Goal: Complete application form

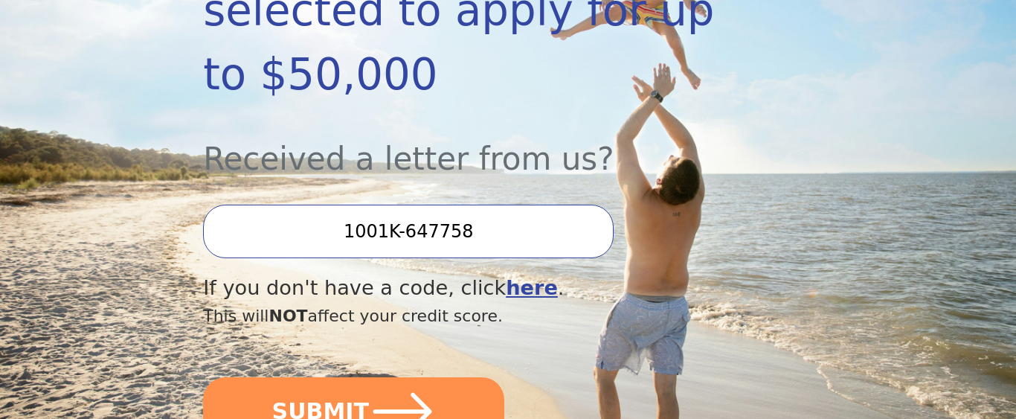
scroll to position [455, 0]
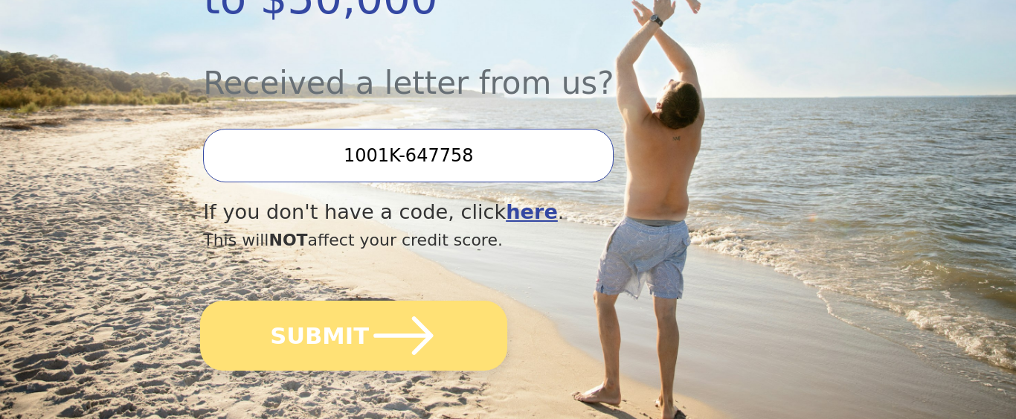
click at [407, 301] on icon "submit" at bounding box center [403, 335] width 68 height 68
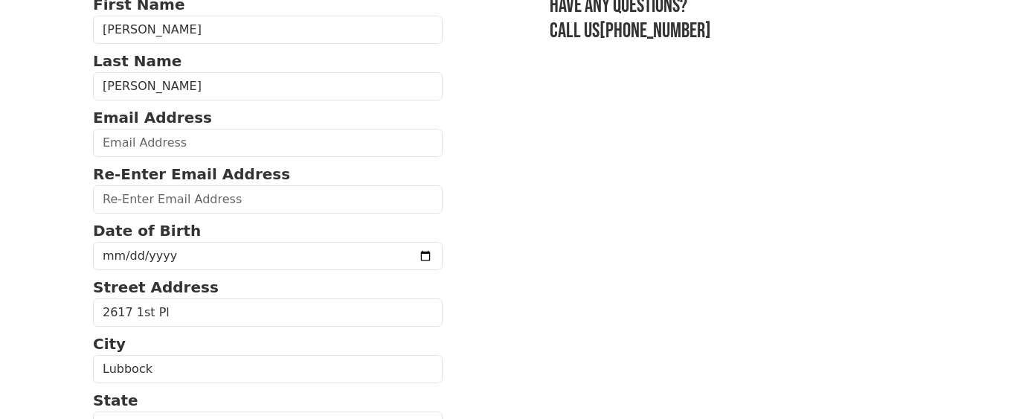
scroll to position [152, 0]
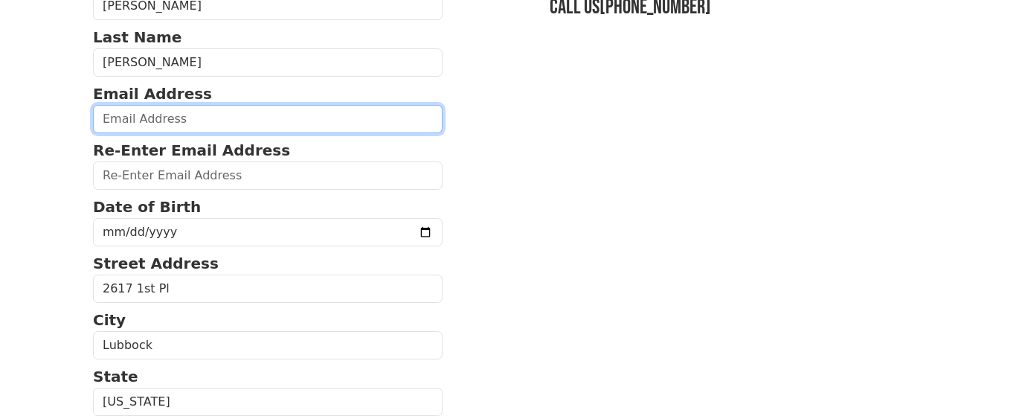
click at [120, 121] on input "email" at bounding box center [268, 119] width 350 height 28
type input "[EMAIL_ADDRESS][DOMAIN_NAME]"
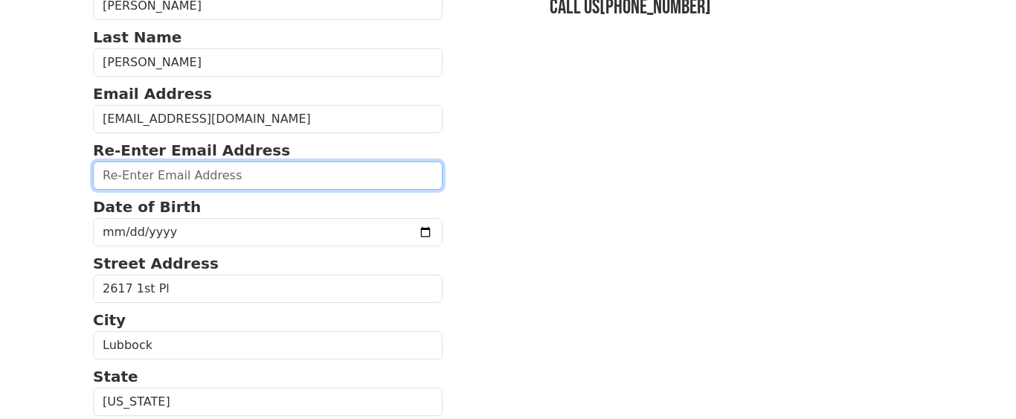
type input "[EMAIL_ADDRESS][DOMAIN_NAME]"
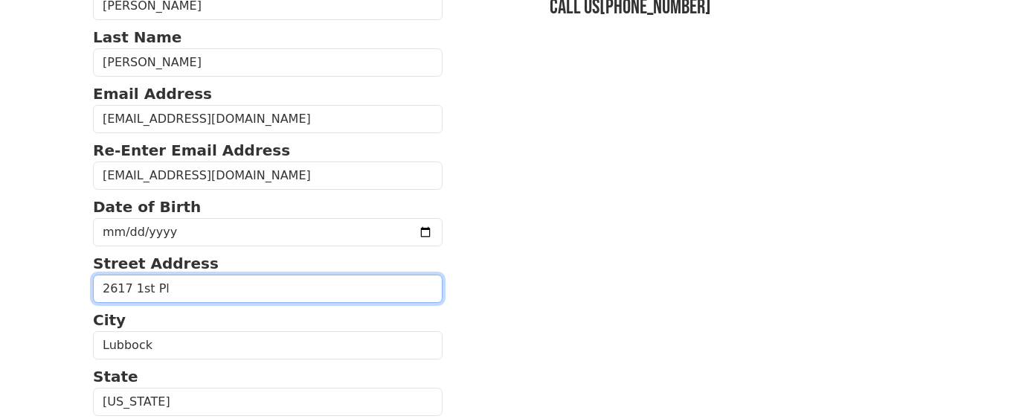
type input "[STREET_ADDRESS]"
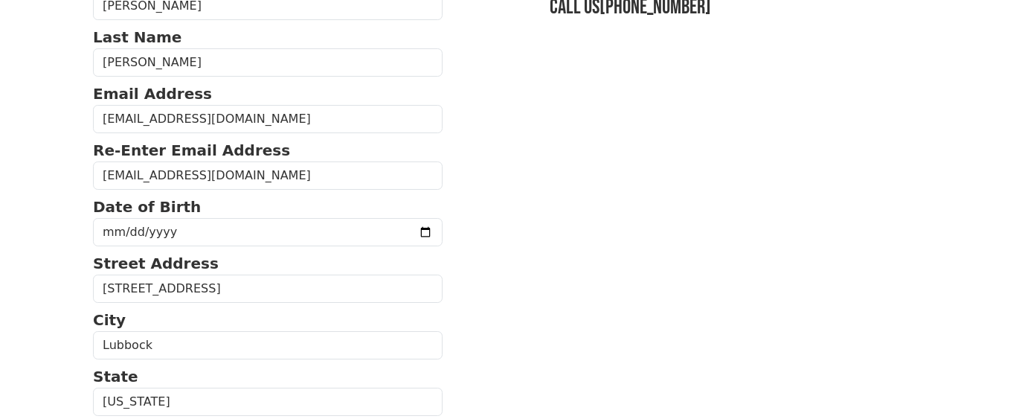
type input "79415"
type input "(806) 252-9588"
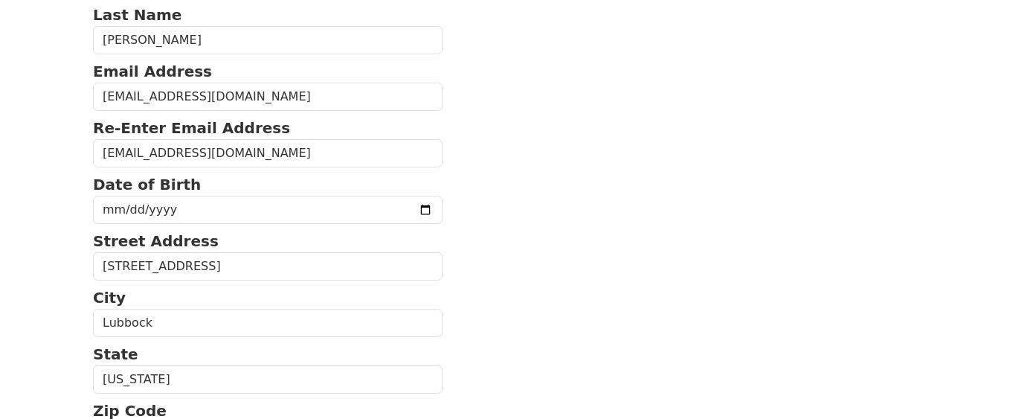
scroll to position [343, 0]
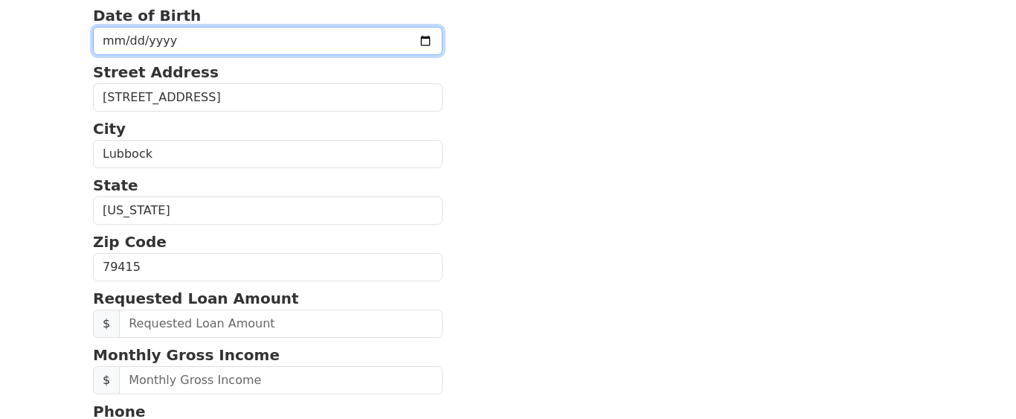
click at [117, 47] on input "date" at bounding box center [268, 41] width 350 height 28
type input "1956-02-07"
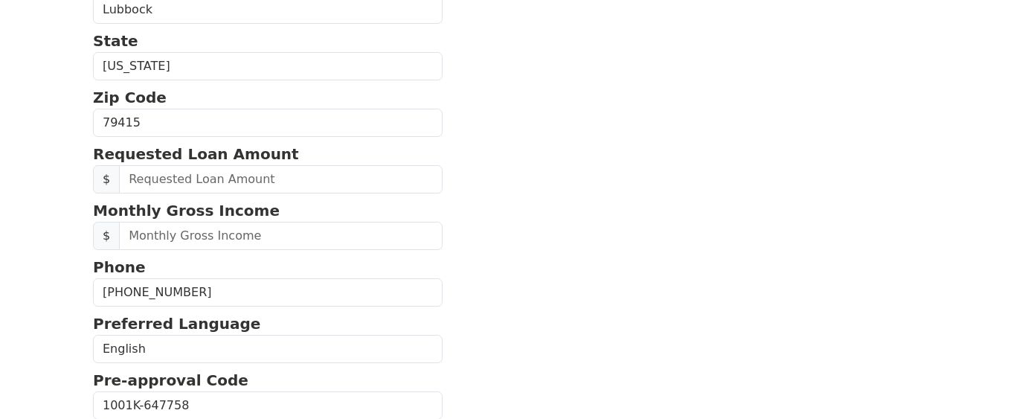
scroll to position [495, 0]
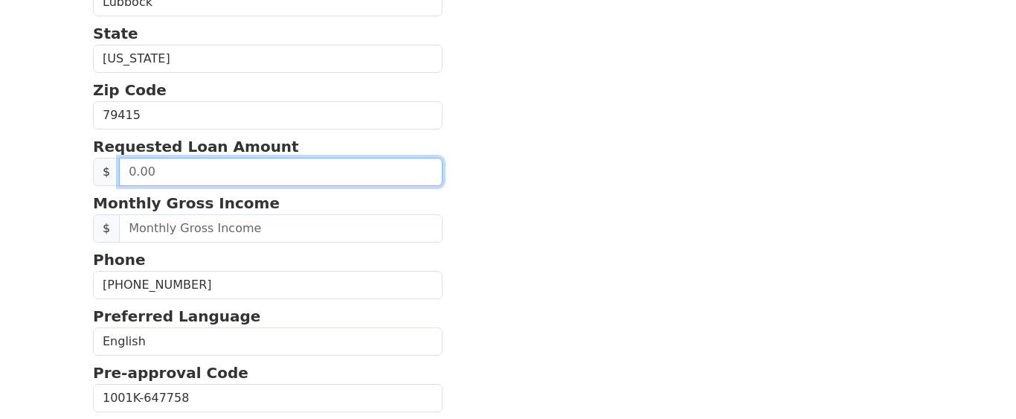
click at [138, 177] on input "text" at bounding box center [281, 172] width 324 height 28
type input "20,000.00"
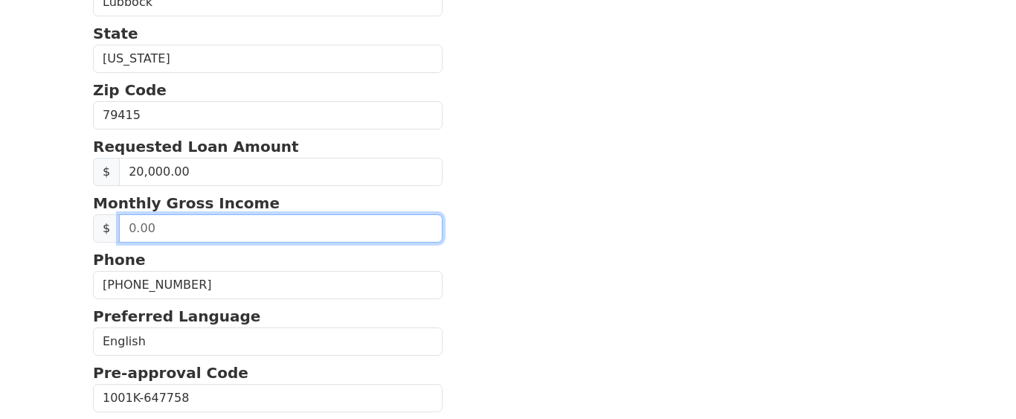
click at [182, 238] on input "text" at bounding box center [281, 228] width 324 height 28
type input "57,573.00"
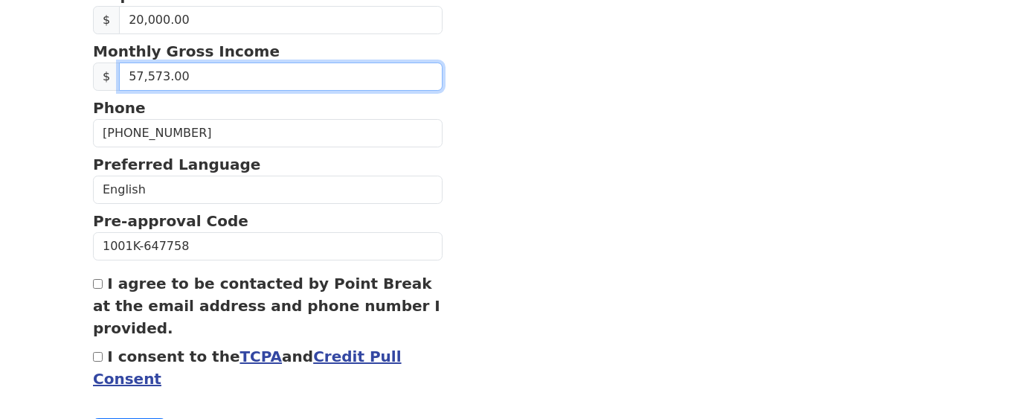
scroll to position [719, 0]
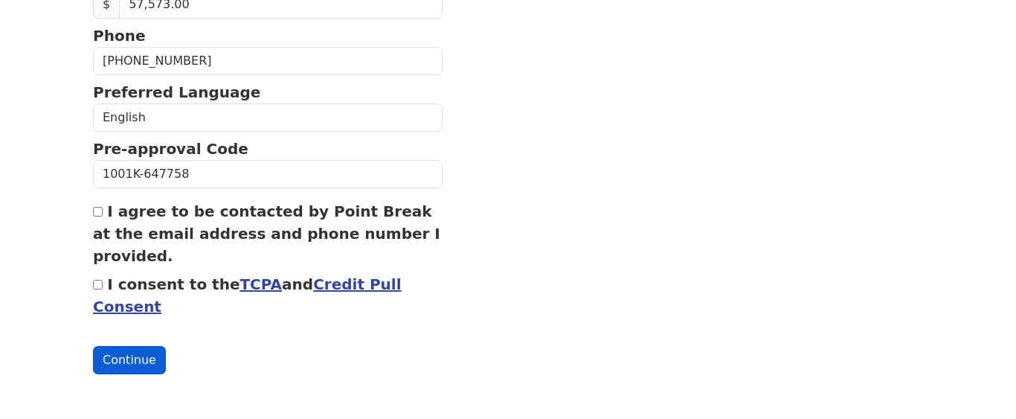
click at [119, 350] on button "Continue" at bounding box center [129, 360] width 73 height 28
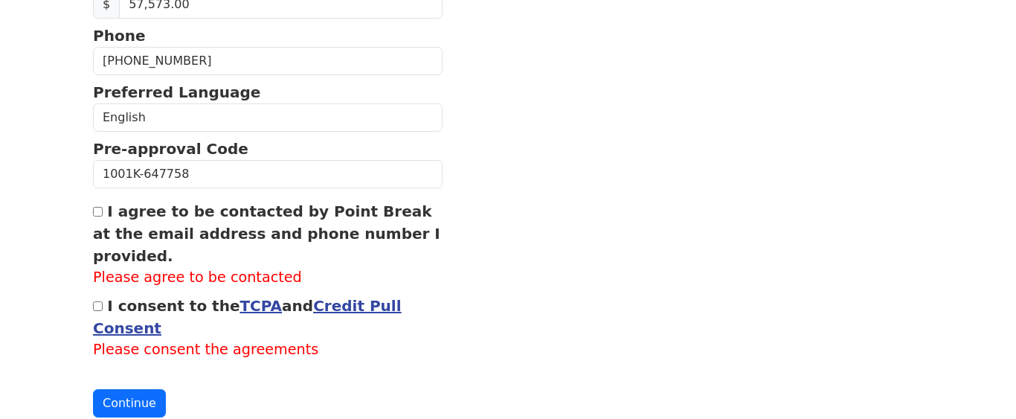
click at [97, 211] on input "I agree to be contacted by Point Break at the email address and phone number I …" at bounding box center [98, 212] width 10 height 10
checkbox input "true"
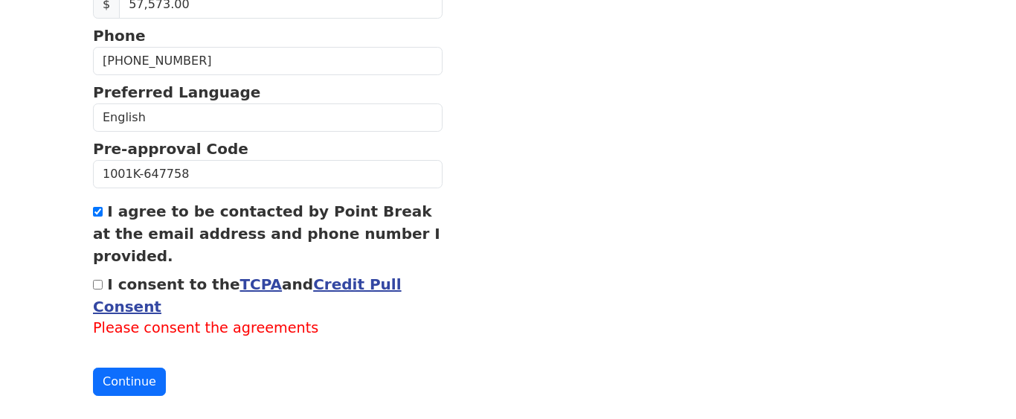
click at [100, 287] on input "I consent to the TCPA and Credit Pull Consent" at bounding box center [98, 285] width 10 height 10
checkbox input "true"
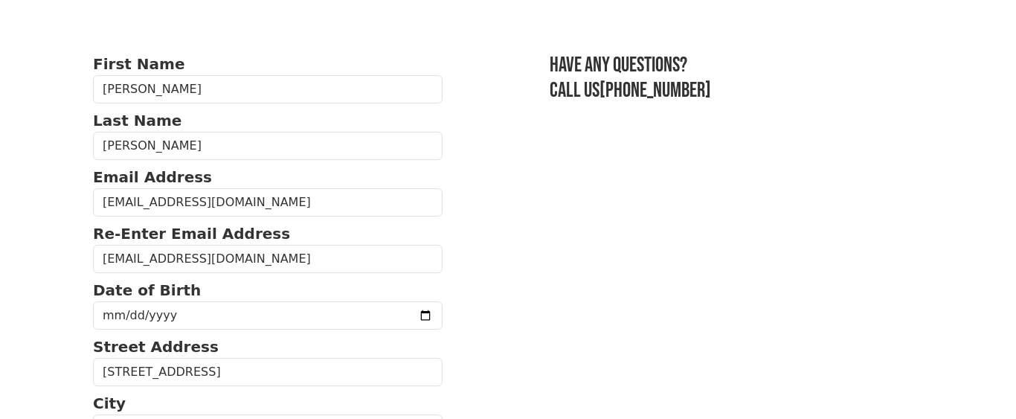
scroll to position [152, 0]
